Goal: Information Seeking & Learning: Learn about a topic

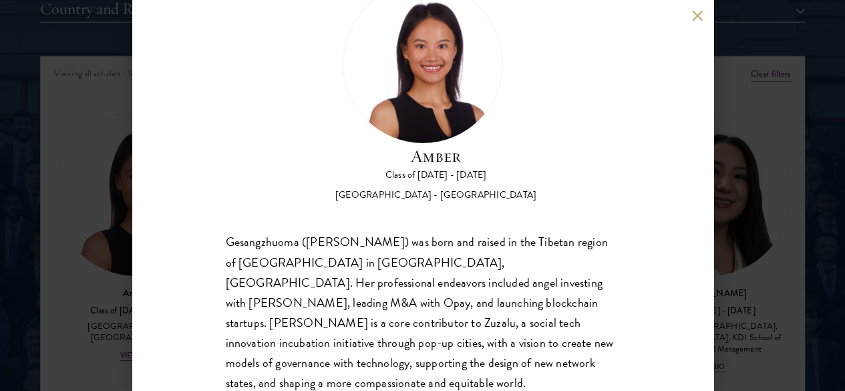
scroll to position [55, 0]
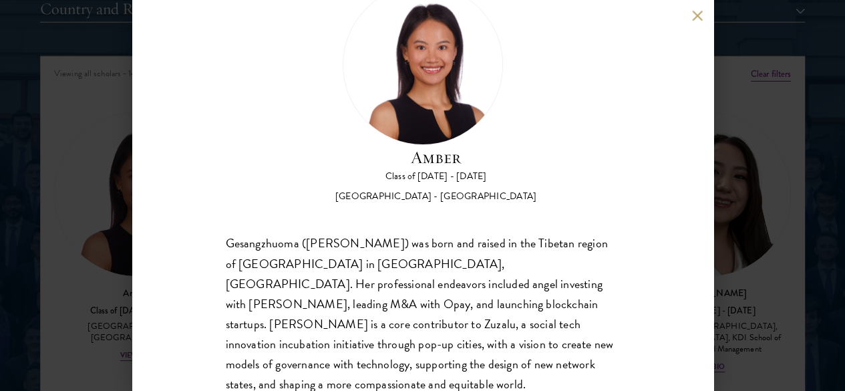
click at [694, 10] on button at bounding box center [697, 15] width 11 height 11
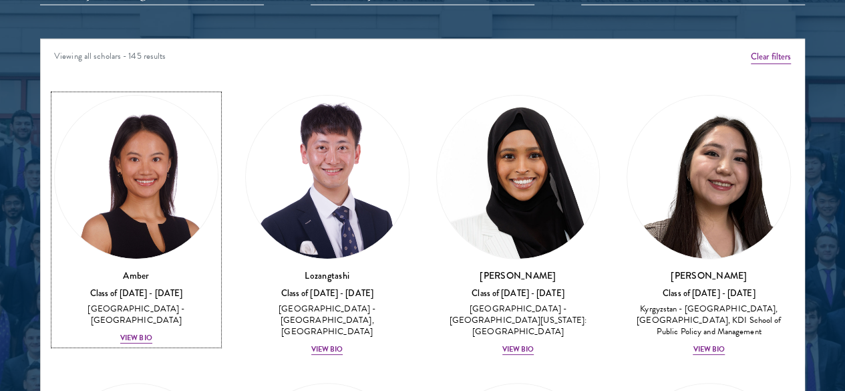
scroll to position [1705, 0]
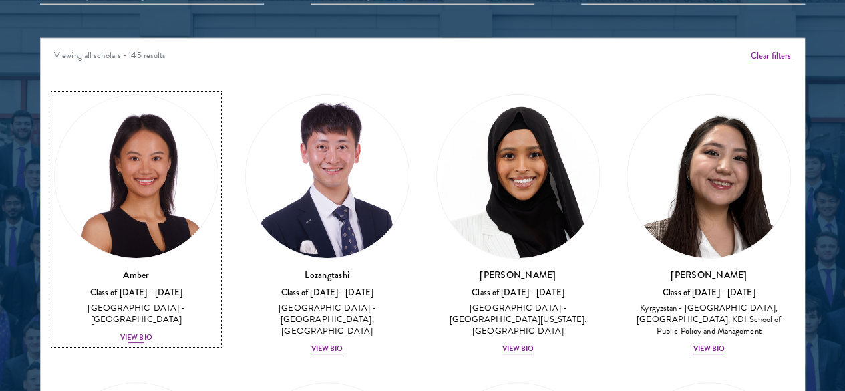
click at [166, 287] on div "Class of [DATE] - [DATE]" at bounding box center [136, 292] width 164 height 11
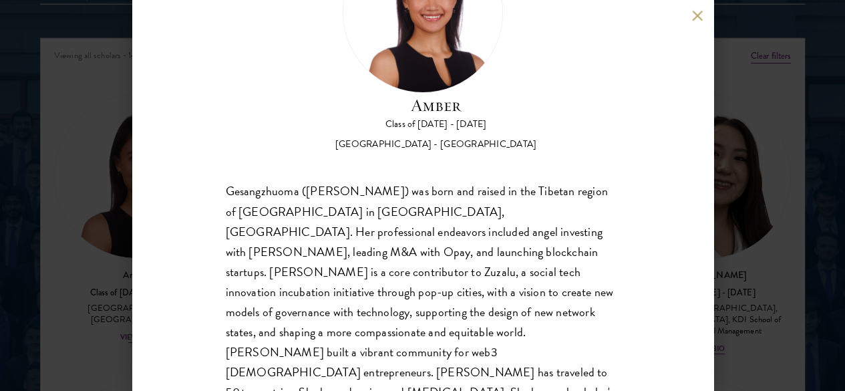
scroll to position [110, 0]
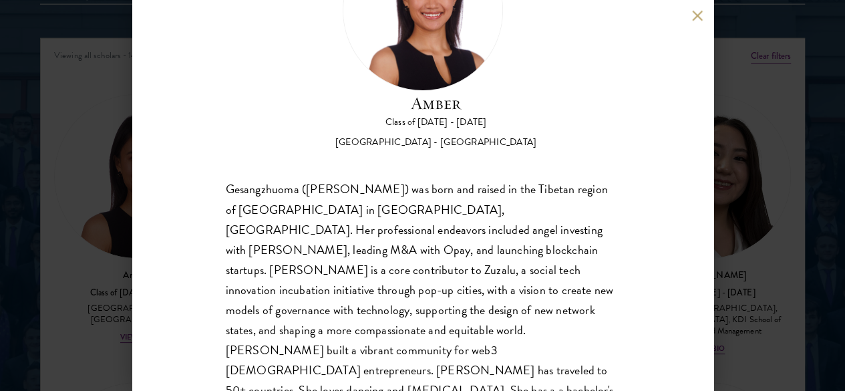
click at [703, 11] on button at bounding box center [697, 15] width 11 height 11
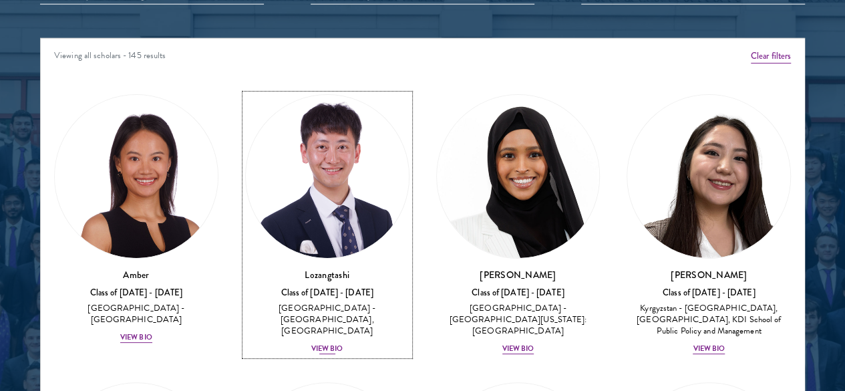
click at [287, 268] on h3 "Lozangtashi" at bounding box center [327, 274] width 164 height 13
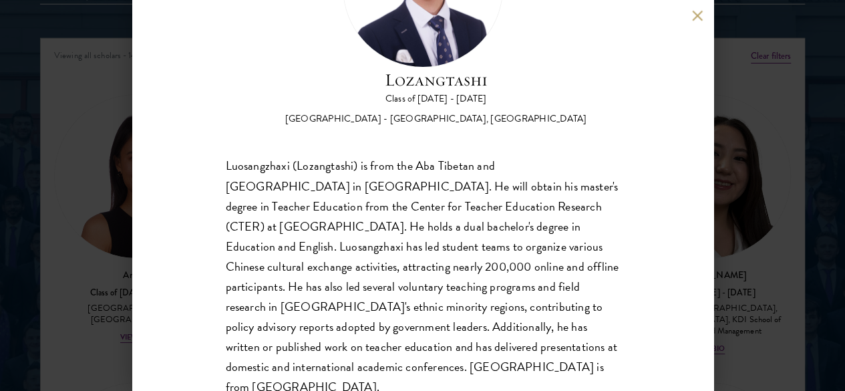
scroll to position [144, 0]
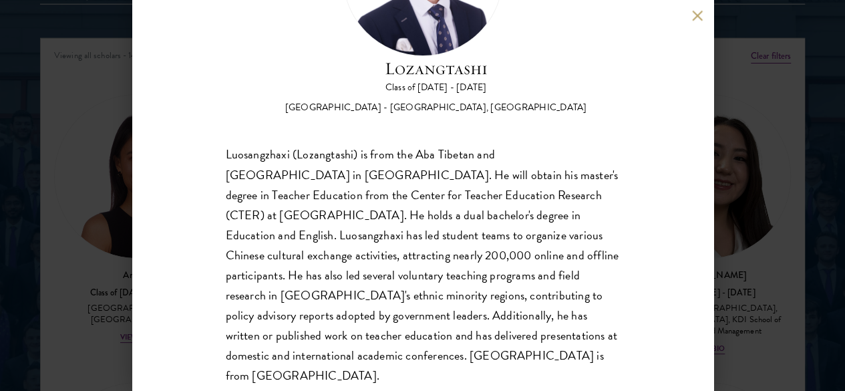
click at [694, 20] on button at bounding box center [697, 15] width 11 height 11
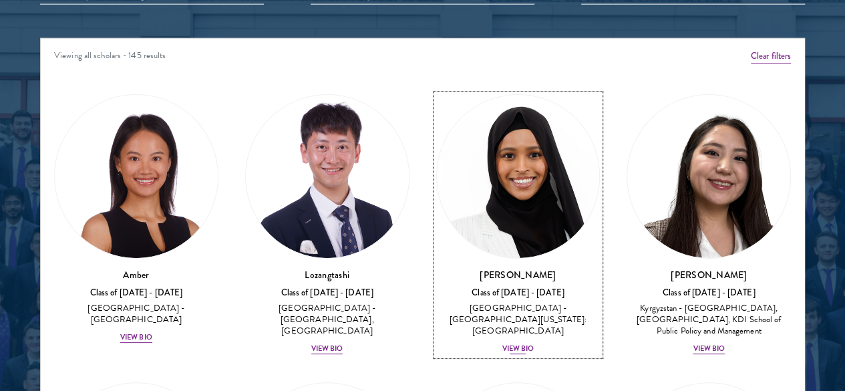
click at [437, 152] on img at bounding box center [518, 176] width 163 height 163
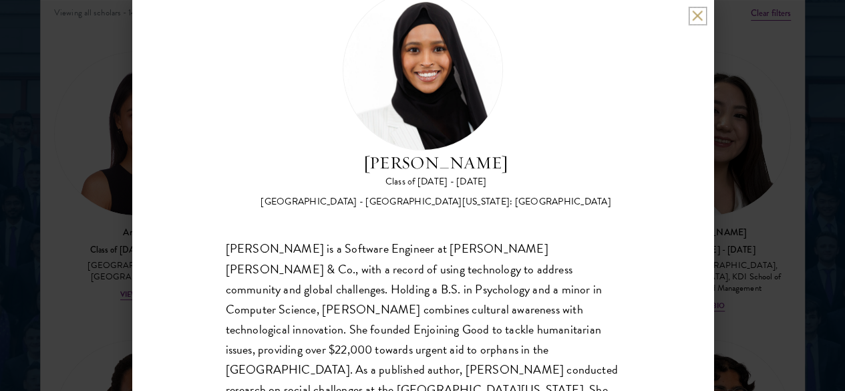
scroll to position [78, 0]
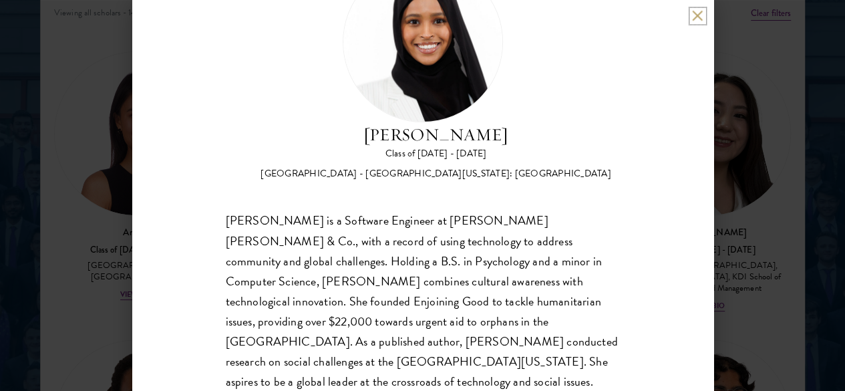
click at [696, 14] on button at bounding box center [697, 15] width 11 height 11
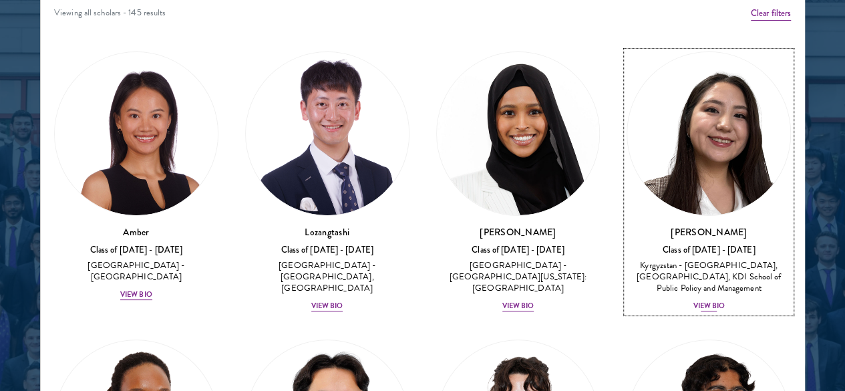
click at [627, 225] on h3 "[PERSON_NAME]" at bounding box center [709, 231] width 164 height 13
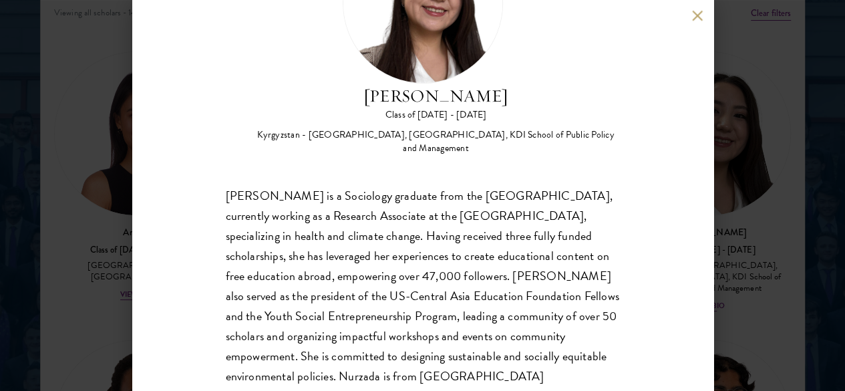
scroll to position [122, 0]
